Goal: Submit feedback/report problem: Submit feedback/report problem

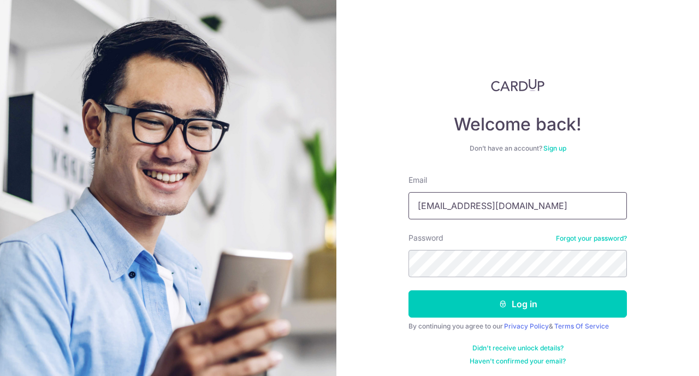
type input "[EMAIL_ADDRESS][DOMAIN_NAME]"
click at [516, 304] on button "Log in" at bounding box center [517, 303] width 218 height 27
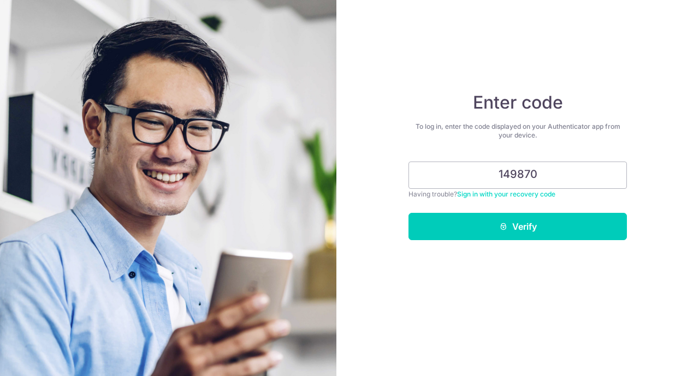
type input "149870"
click at [517, 227] on button "Verify" at bounding box center [517, 226] width 218 height 27
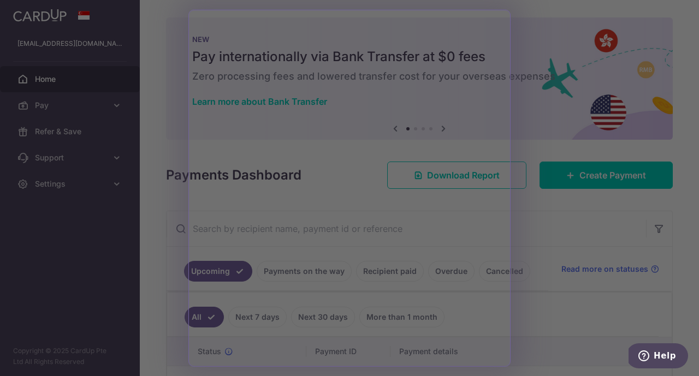
click at [560, 251] on div at bounding box center [353, 190] width 706 height 380
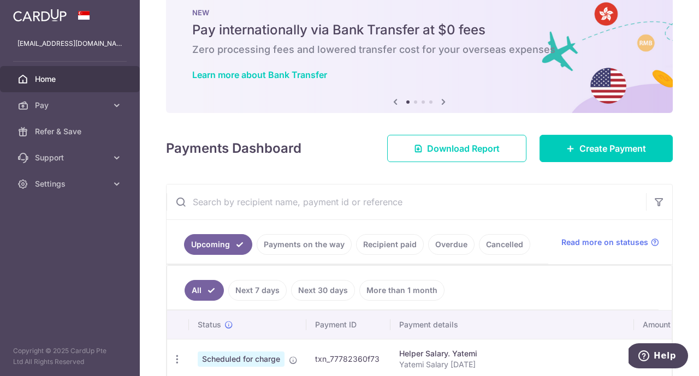
scroll to position [31, 0]
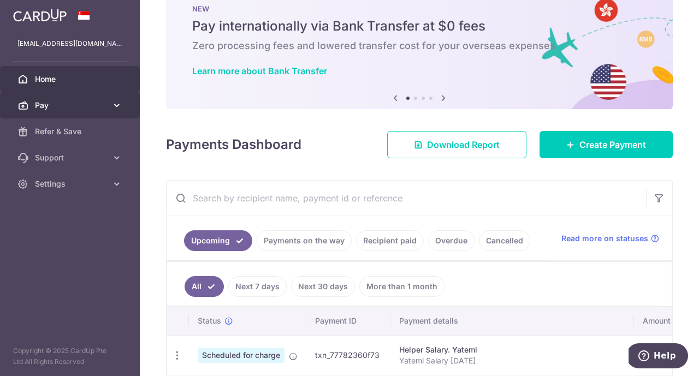
click at [92, 111] on link "Pay" at bounding box center [70, 105] width 140 height 26
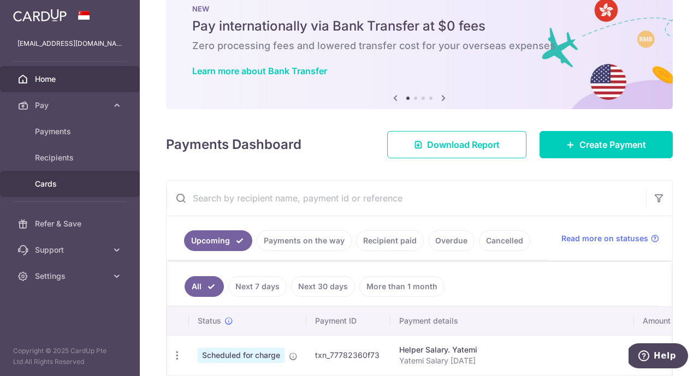
click at [59, 184] on span "Cards" at bounding box center [71, 183] width 72 height 11
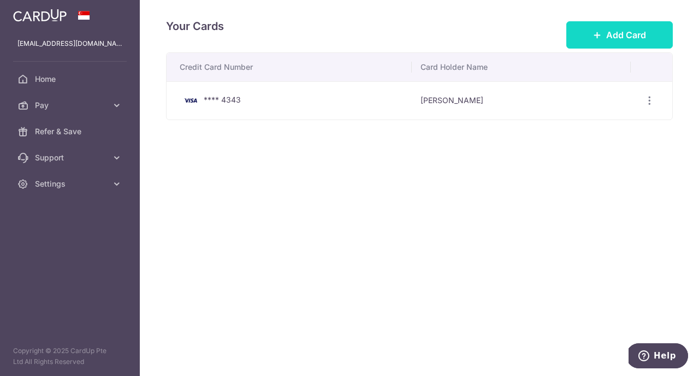
click at [637, 39] on span "Add Card" at bounding box center [626, 34] width 40 height 13
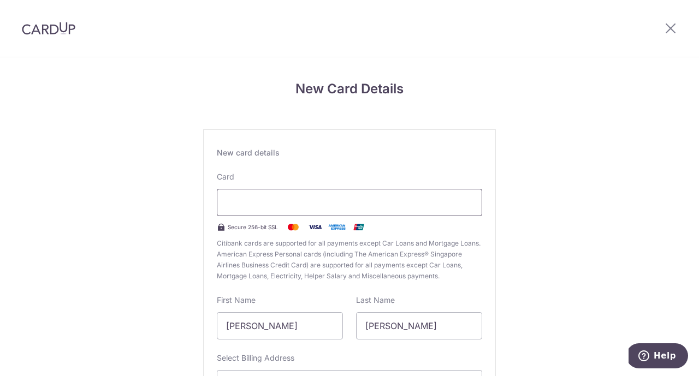
click at [248, 210] on div at bounding box center [349, 202] width 265 height 27
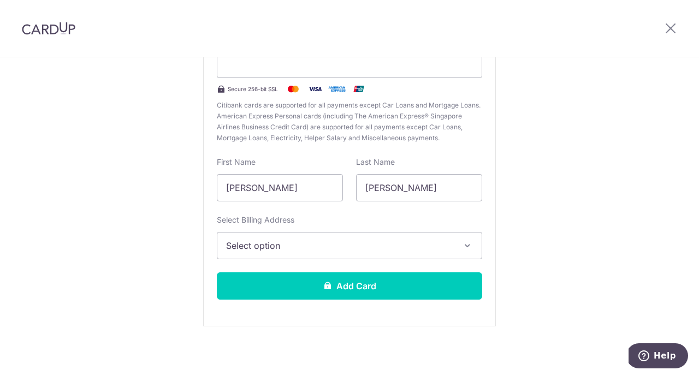
scroll to position [140, 0]
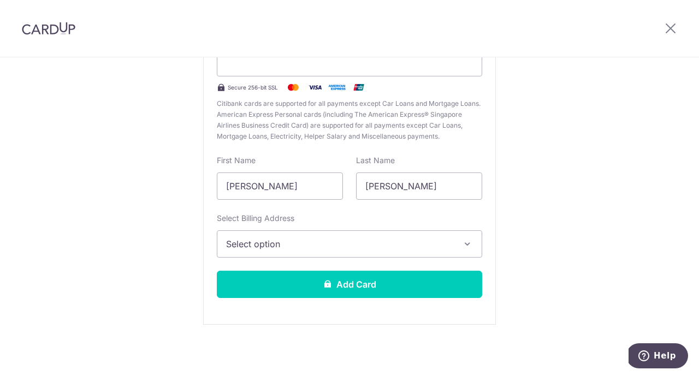
click at [346, 239] on span "Select option" at bounding box center [339, 243] width 227 height 13
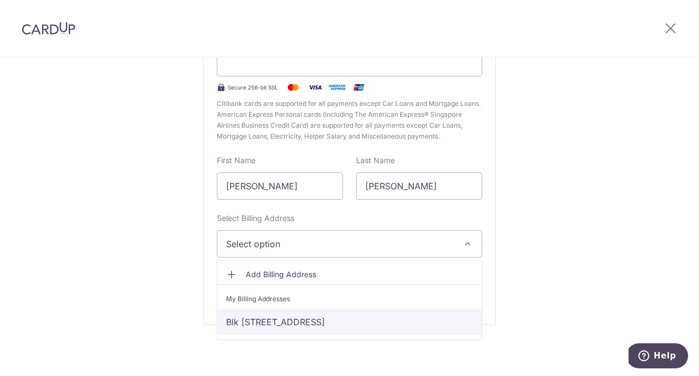
click at [299, 316] on link "Blk 179, #10-18, Lompang Road, Singapore, Singapore-670179" at bounding box center [349, 322] width 264 height 26
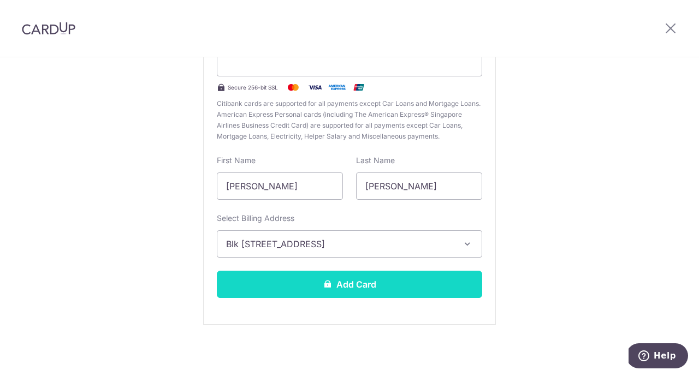
click at [400, 286] on button "Add Card" at bounding box center [349, 284] width 265 height 27
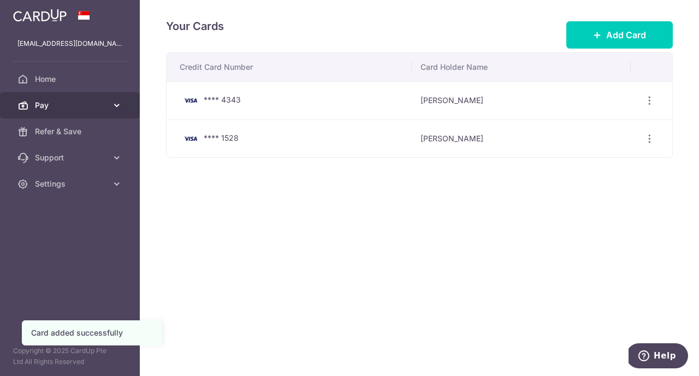
click at [56, 102] on span "Pay" at bounding box center [71, 105] width 72 height 11
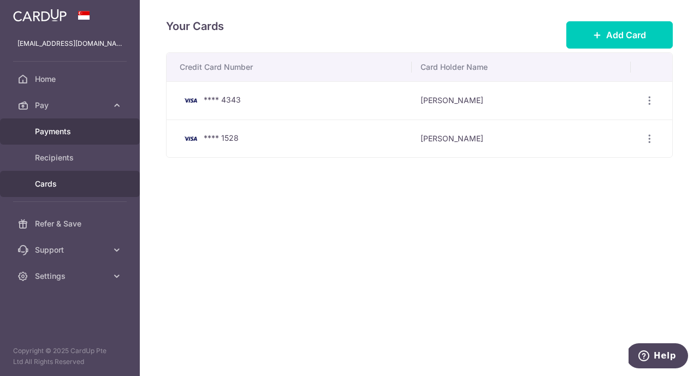
click at [54, 130] on span "Payments" at bounding box center [71, 131] width 72 height 11
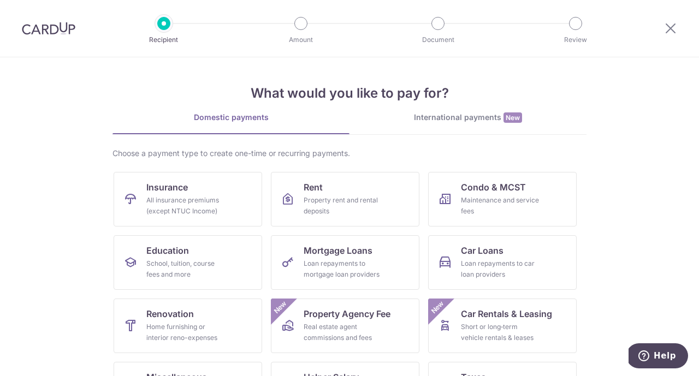
click at [53, 28] on img at bounding box center [48, 28] width 53 height 13
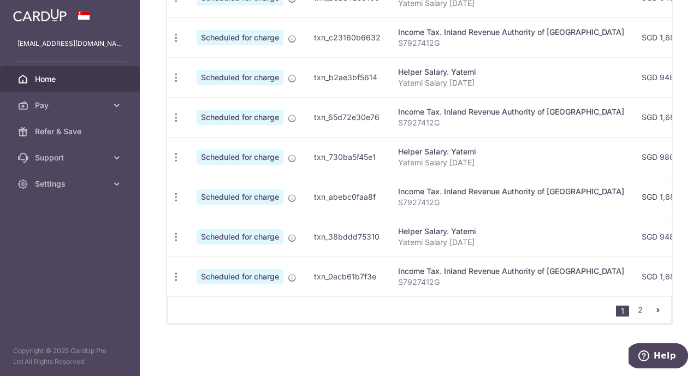
scroll to position [394, 0]
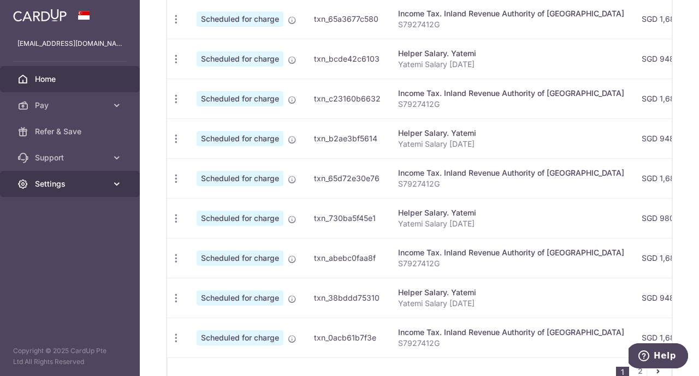
click at [71, 187] on span "Settings" at bounding box center [71, 183] width 72 height 11
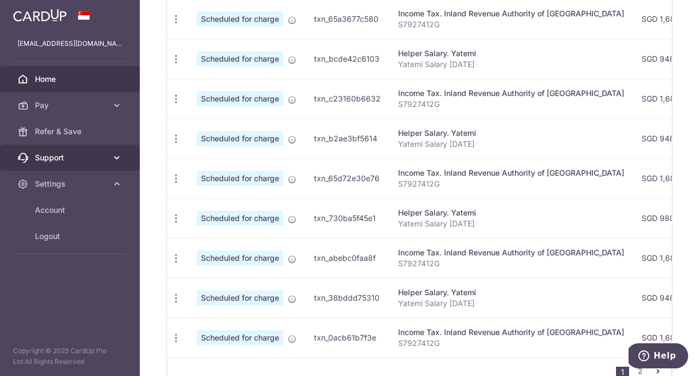
click at [80, 168] on link "Support" at bounding box center [70, 158] width 140 height 26
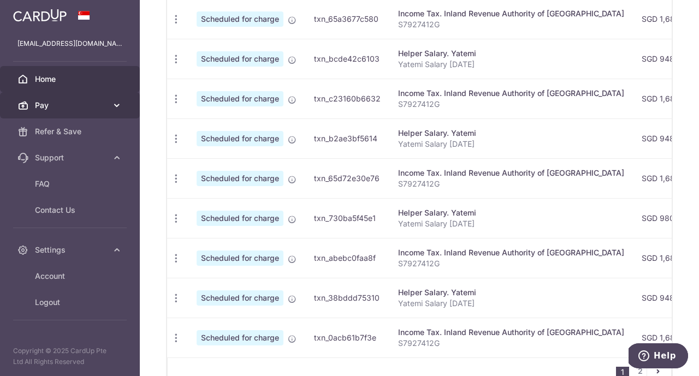
click at [94, 110] on span "Pay" at bounding box center [71, 105] width 72 height 11
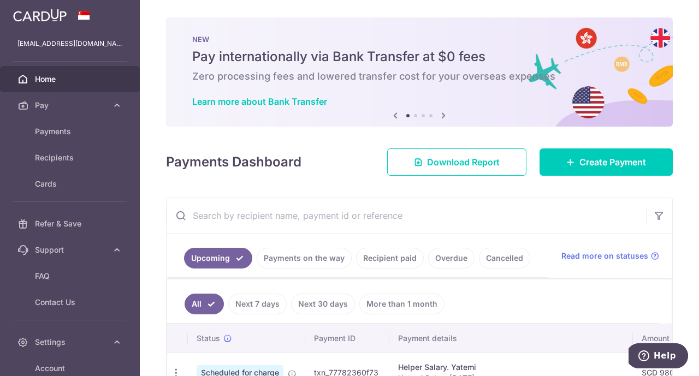
scroll to position [0, 0]
click at [59, 103] on span "Pay" at bounding box center [71, 105] width 72 height 11
click at [40, 76] on span "Home" at bounding box center [71, 79] width 72 height 11
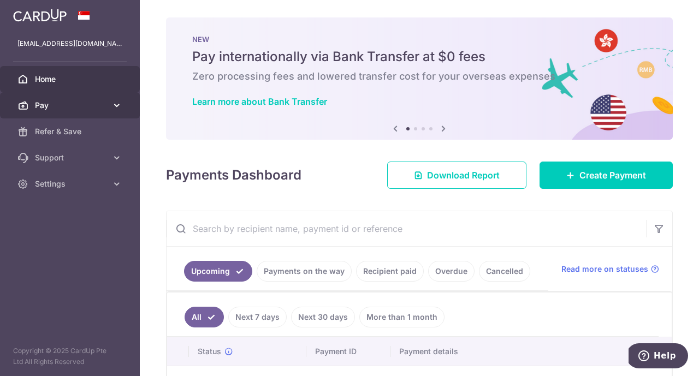
click at [53, 109] on span "Pay" at bounding box center [71, 105] width 72 height 11
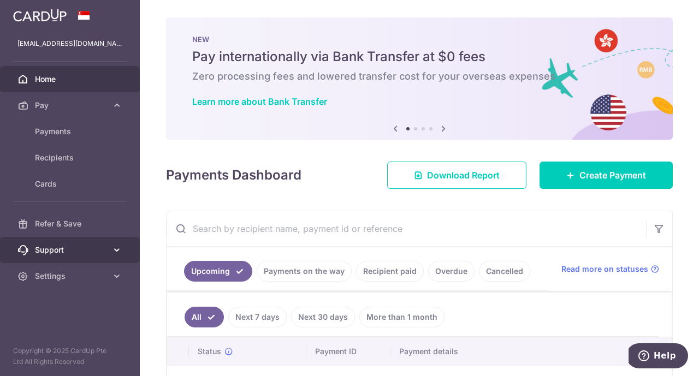
click at [62, 253] on span "Support" at bounding box center [71, 250] width 72 height 11
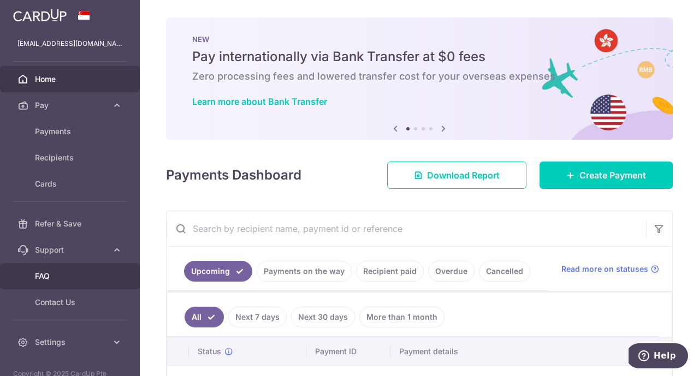
click at [49, 271] on span "FAQ" at bounding box center [71, 276] width 72 height 11
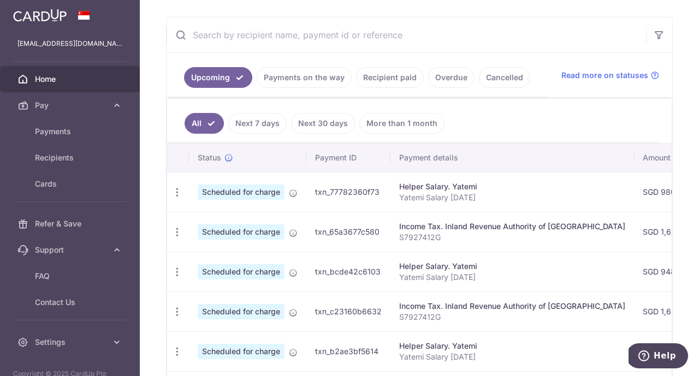
scroll to position [194, 0]
click at [669, 351] on span "Help" at bounding box center [664, 356] width 22 height 10
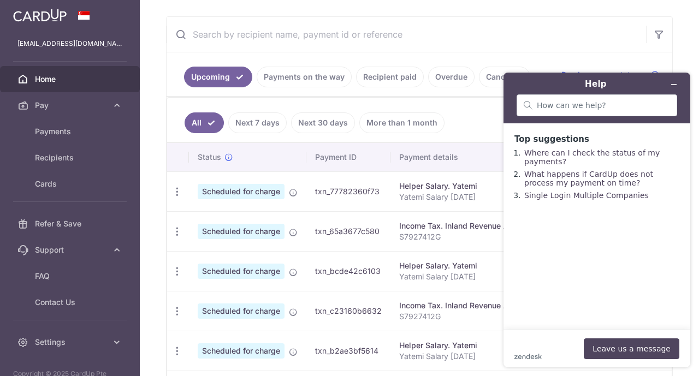
scroll to position [0, 0]
click at [521, 344] on div "zendesk .cls-1{fill:#03363d;} Leave us a message" at bounding box center [596, 348] width 165 height 21
click at [567, 107] on input "search" at bounding box center [603, 105] width 133 height 10
type input "c"
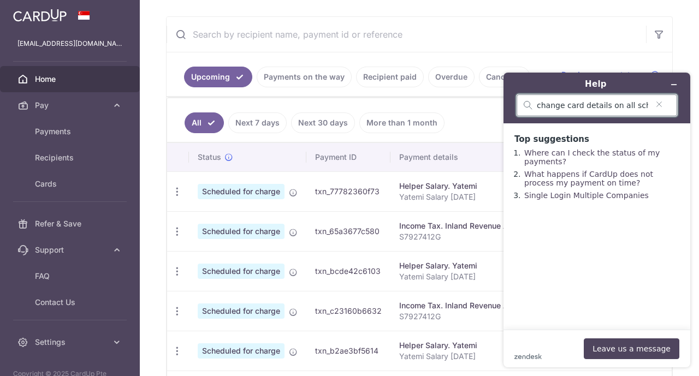
type input "change card details on all scheduled payment"
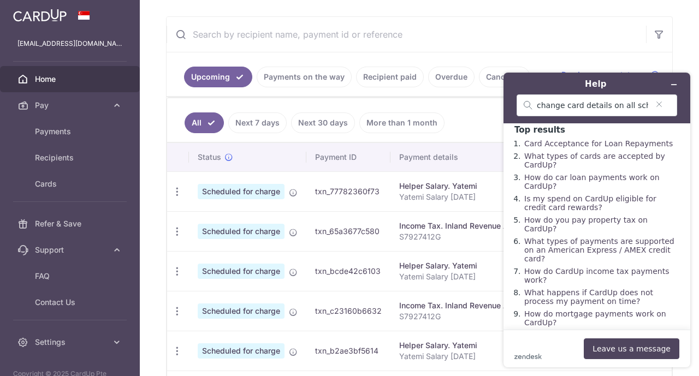
scroll to position [9, 0]
click at [617, 344] on button "Leave us a message" at bounding box center [631, 348] width 96 height 21
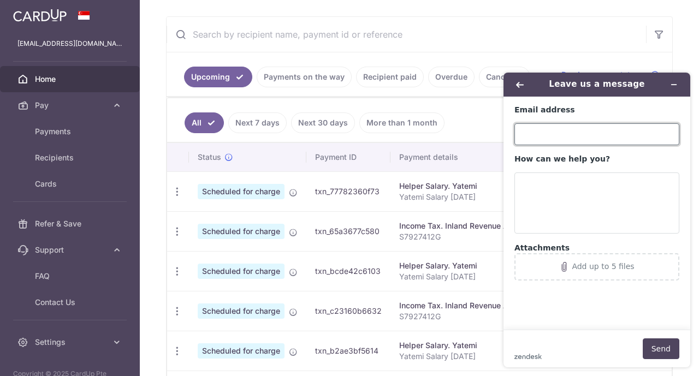
click at [571, 135] on input "Email address" at bounding box center [596, 134] width 165 height 22
type input "[EMAIL_ADDRESS][DOMAIN_NAME]"
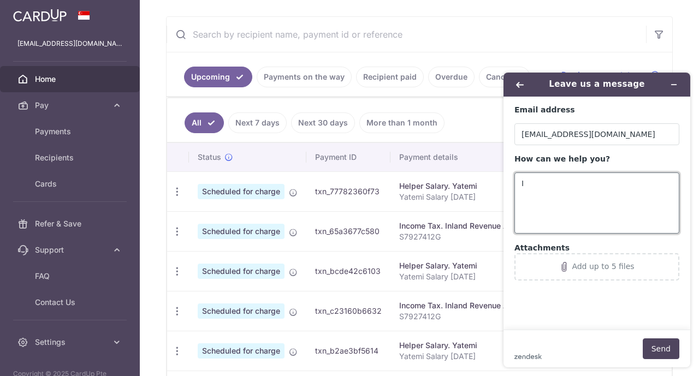
type textarea "I"
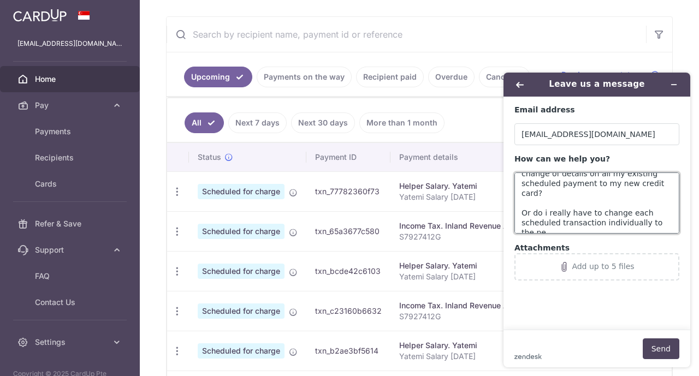
scroll to position [63, 0]
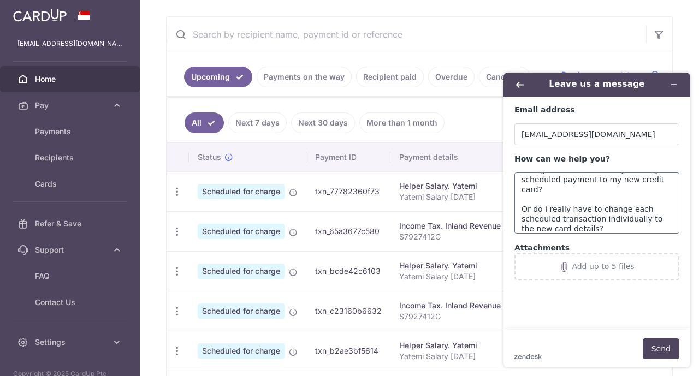
drag, startPoint x: 627, startPoint y: 168, endPoint x: 624, endPoint y: 206, distance: 38.9
click at [624, 206] on div "How can we help you? Hi, my bank had replaced my credit card as there was some …" at bounding box center [596, 194] width 165 height 80
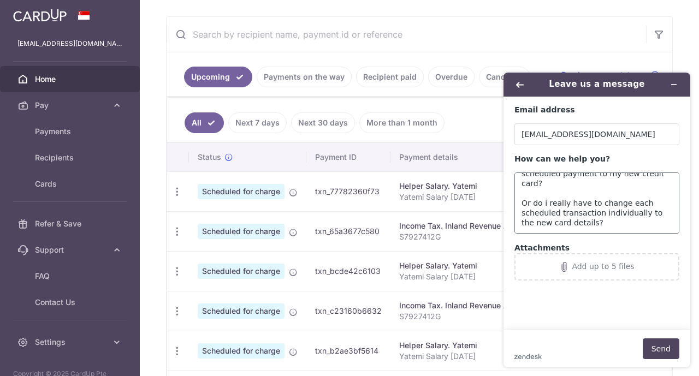
scroll to position [69, 0]
click at [610, 224] on textarea "Hi, my bank had replaced my credit card as there was some fraudulent transactio…" at bounding box center [596, 202] width 165 height 61
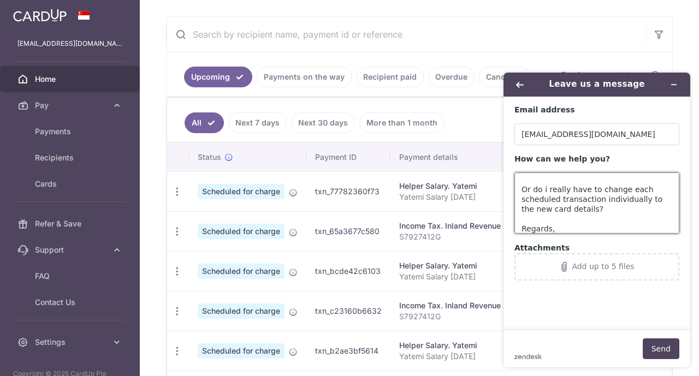
scroll to position [92, 0]
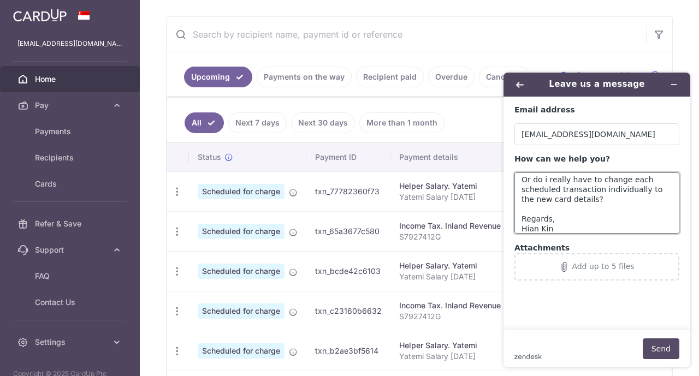
type textarea "Hi, my bank had replaced my credit card as there was some fraudulent transactio…"
click at [658, 345] on button "Send" at bounding box center [660, 348] width 37 height 21
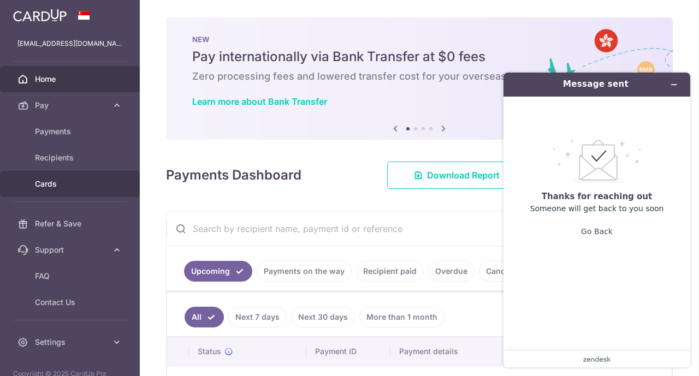
scroll to position [0, 0]
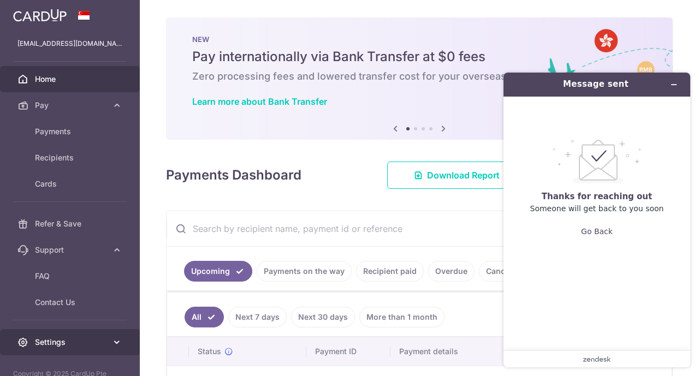
click at [71, 342] on span "Settings" at bounding box center [71, 342] width 72 height 11
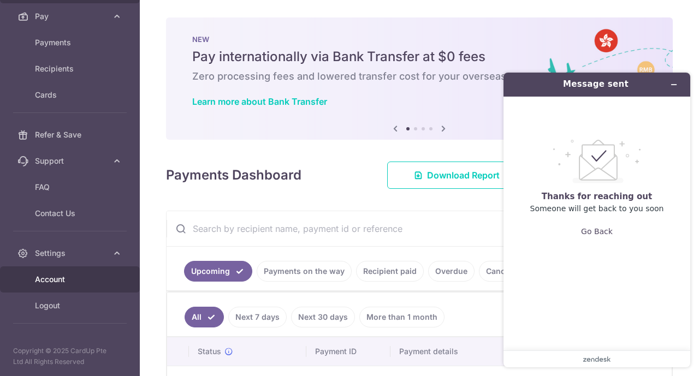
scroll to position [89, 0]
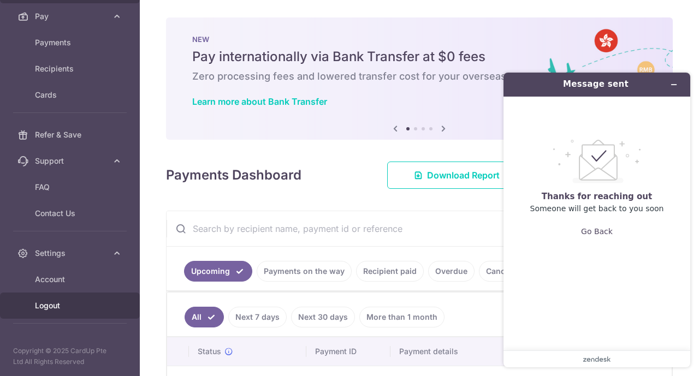
click at [63, 305] on span "Logout" at bounding box center [71, 305] width 72 height 11
